Goal: Task Accomplishment & Management: Use online tool/utility

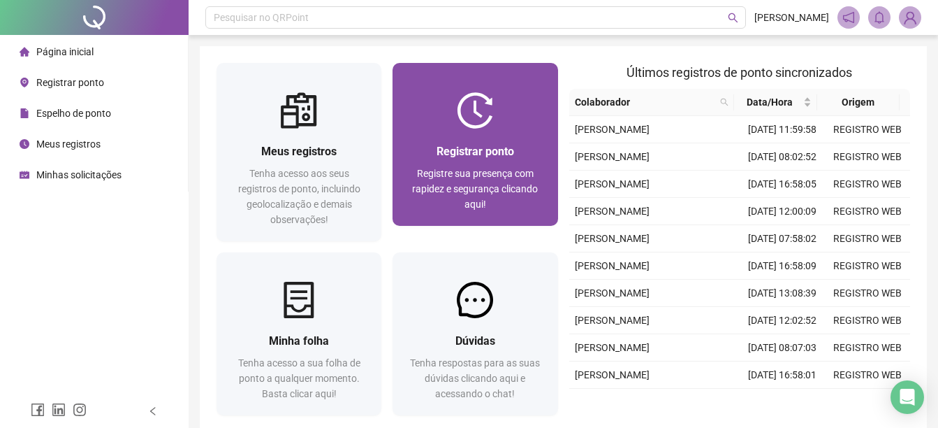
click at [472, 168] on span "Registre sua presença com rapidez e segurança clicando aqui!" at bounding box center [475, 189] width 126 height 42
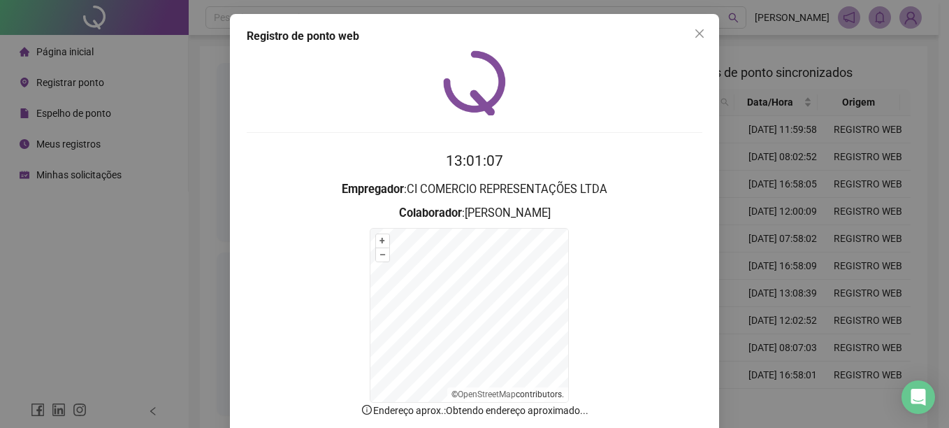
scroll to position [83, 0]
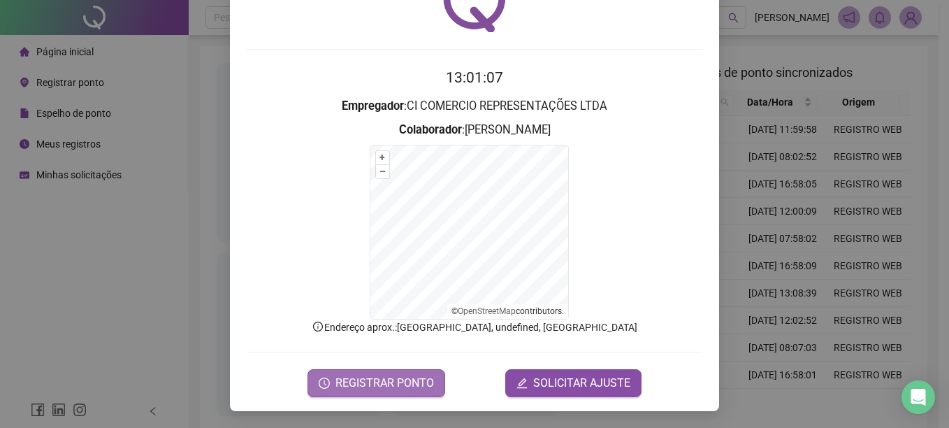
click at [395, 379] on span "REGISTRAR PONTO" at bounding box center [384, 383] width 99 height 17
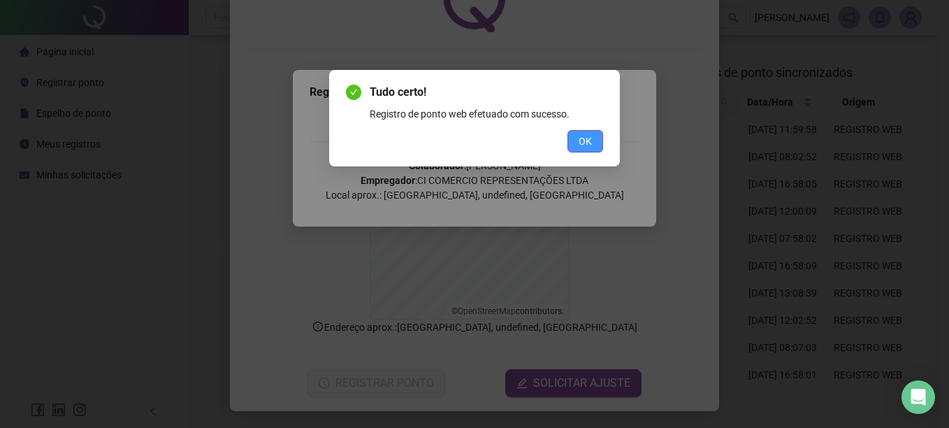
click at [576, 139] on button "OK" at bounding box center [585, 141] width 36 height 22
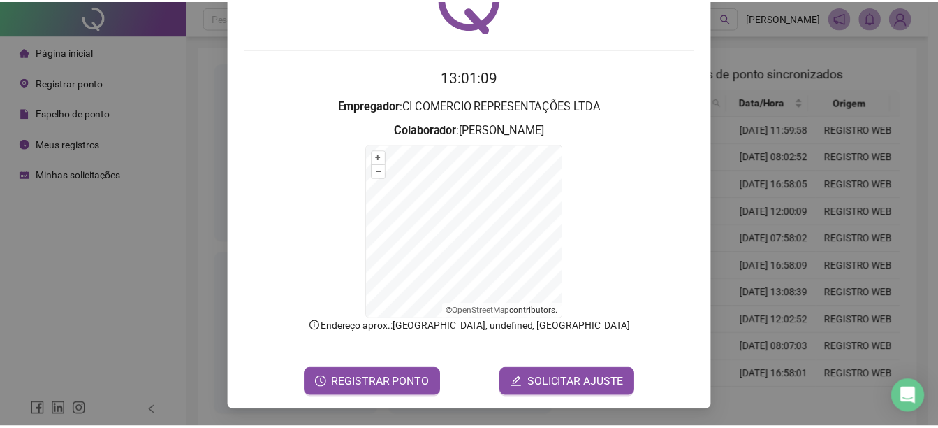
scroll to position [0, 0]
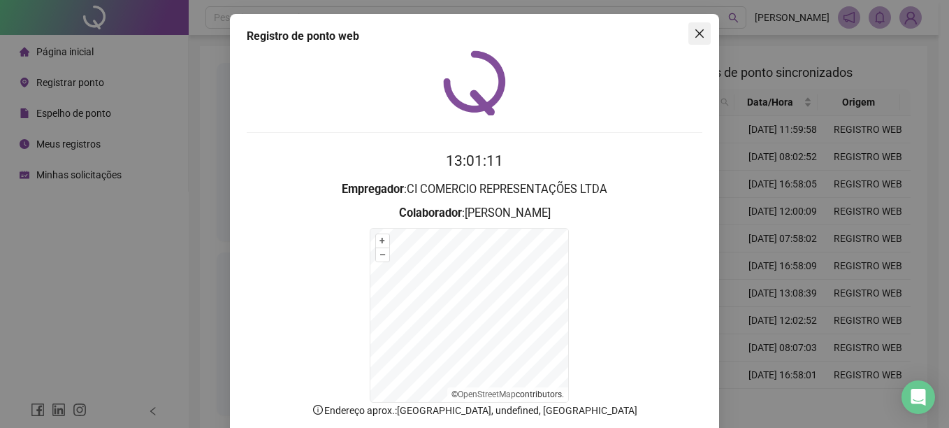
click at [702, 34] on span "Close" at bounding box center [699, 33] width 22 height 11
